Goal: Check status: Check status

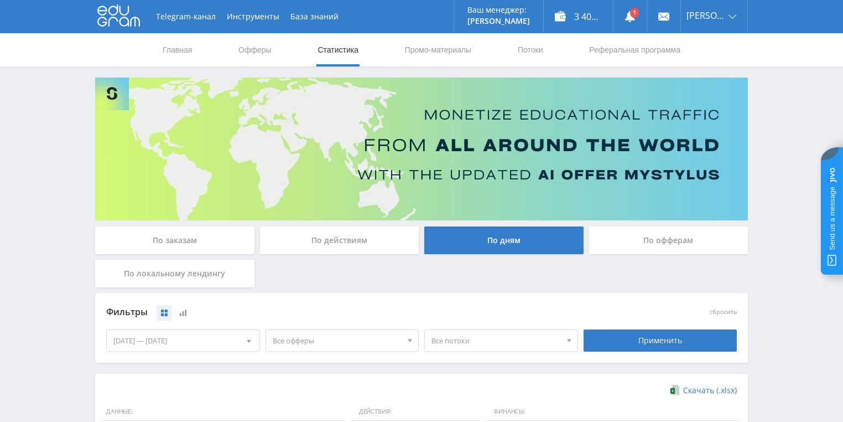
scroll to position [302, 0]
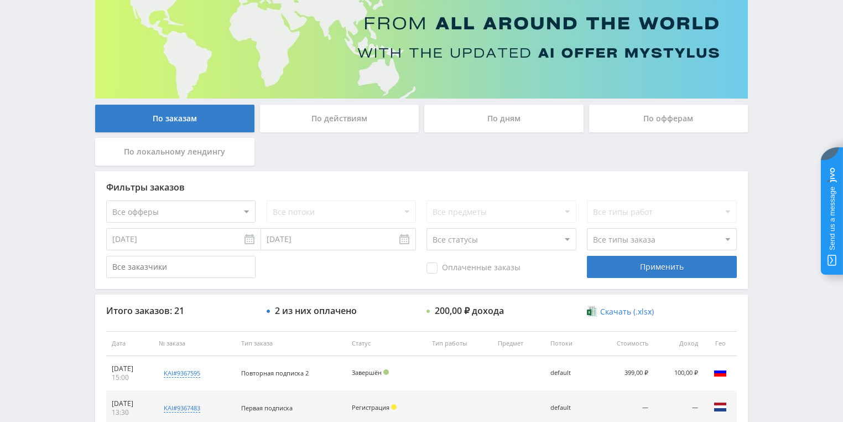
scroll to position [221, 0]
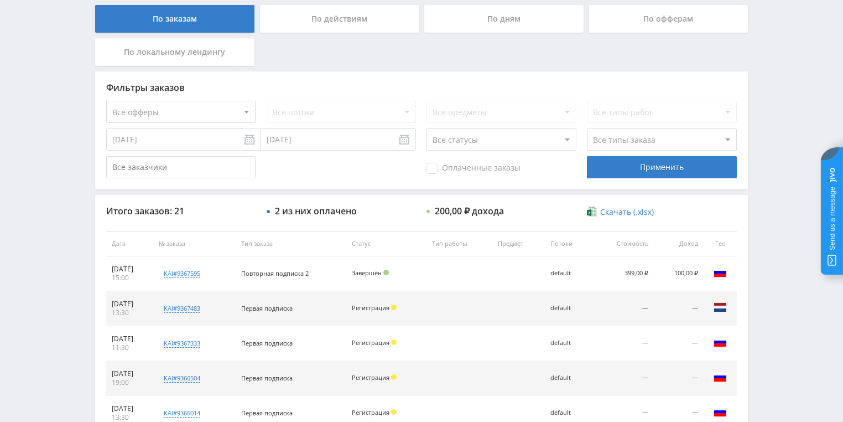
click at [339, 24] on div "По действиям" at bounding box center [339, 19] width 159 height 28
click at [0, 0] on input "По действиям" at bounding box center [0, 0] width 0 height 0
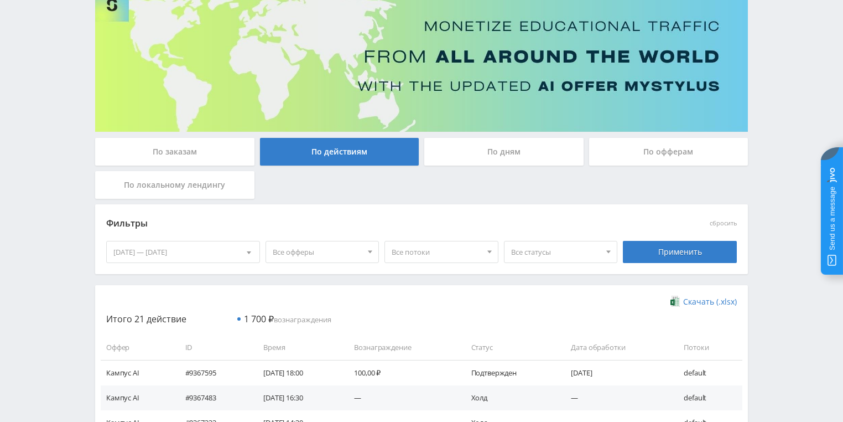
click at [483, 156] on div "По дням" at bounding box center [503, 152] width 159 height 28
click at [0, 0] on input "По дням" at bounding box center [0, 0] width 0 height 0
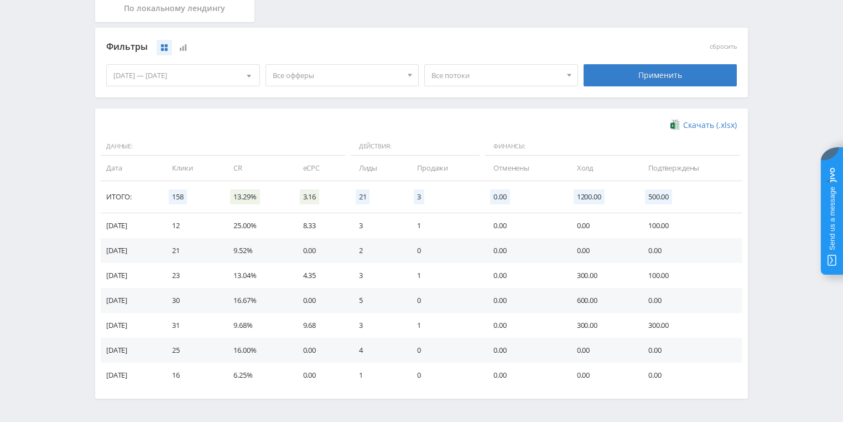
scroll to position [266, 0]
